Goal: Task Accomplishment & Management: Manage account settings

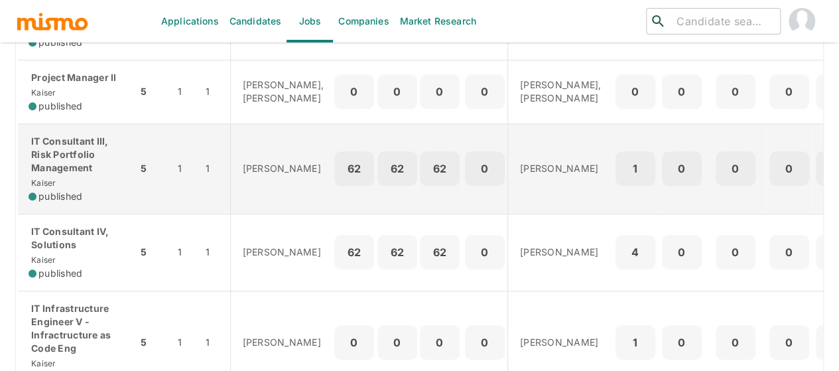
scroll to position [464, 0]
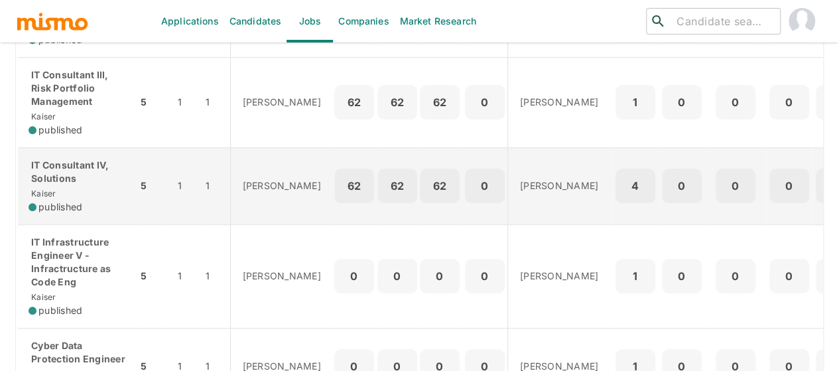
click at [57, 185] on p "IT Consultant IV, Solutions" at bounding box center [78, 172] width 98 height 27
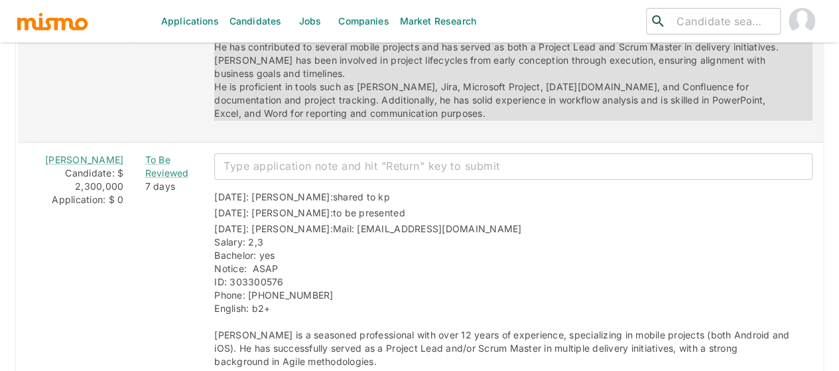
scroll to position [2322, 0]
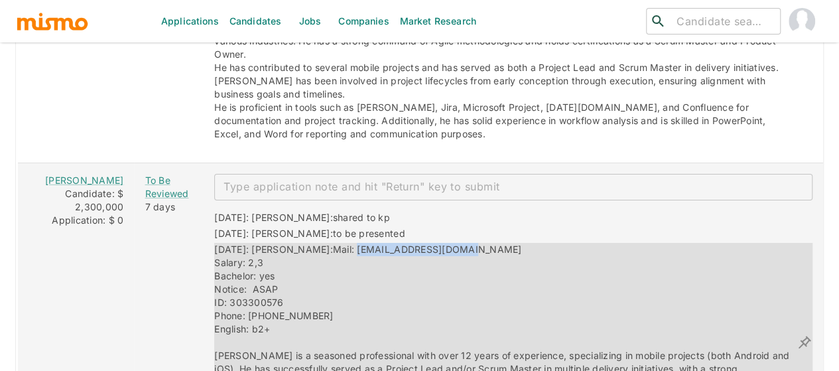
drag, startPoint x: 429, startPoint y: 180, endPoint x: 313, endPoint y: 178, distance: 115.5
click at [313, 243] on div "[DATE]: [PERSON_NAME]: Mail: [EMAIL_ADDRESS][DOMAIN_NAME] Salary: 2,3 Bachelor:…" at bounding box center [505, 342] width 583 height 199
copy span "[EMAIL_ADDRESS][DOMAIN_NAME]"
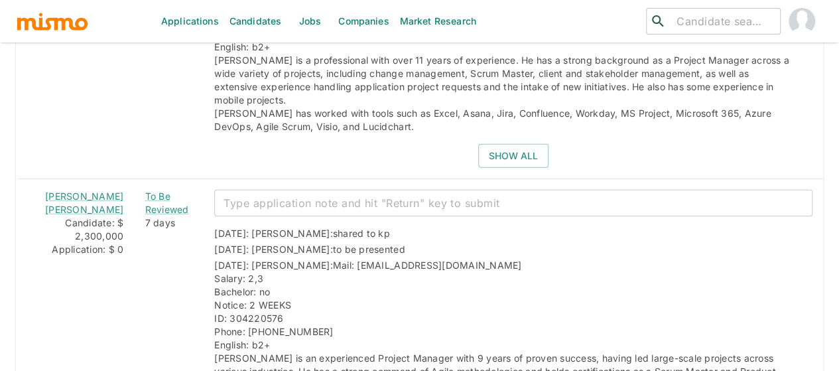
scroll to position [1990, 0]
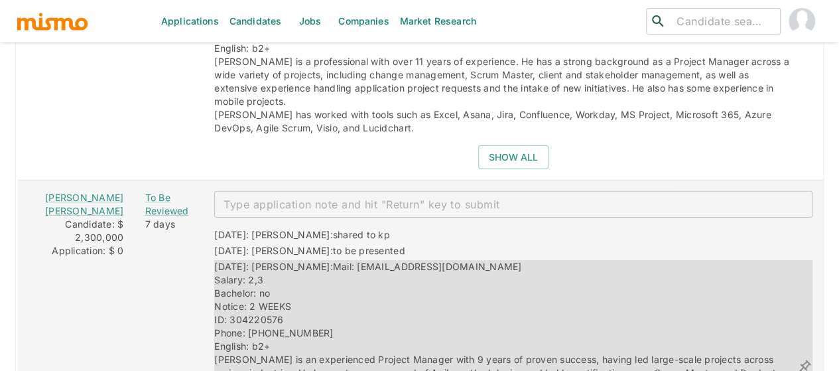
drag, startPoint x: 481, startPoint y: 210, endPoint x: 314, endPoint y: 212, distance: 166.5
click at [314, 260] on div "[DATE]: [PERSON_NAME]: Mail: [EMAIL_ADDRESS][DOMAIN_NAME] Salary: 2,3 Bachelor:…" at bounding box center [505, 366] width 583 height 212
copy span "[EMAIL_ADDRESS][DOMAIN_NAME]"
